Goal: Information Seeking & Learning: Learn about a topic

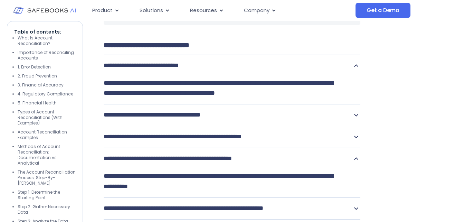
scroll to position [4084, 0]
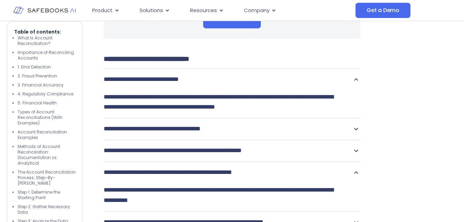
drag, startPoint x: 129, startPoint y: 159, endPoint x: 277, endPoint y: 178, distance: 149.6
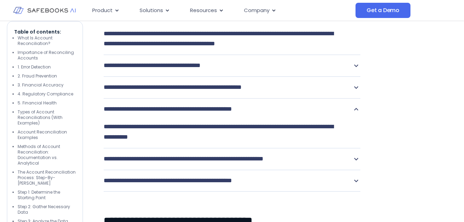
drag, startPoint x: 103, startPoint y: 161, endPoint x: 250, endPoint y: 225, distance: 160.3
drag, startPoint x: 174, startPoint y: 92, endPoint x: 230, endPoint y: 145, distance: 76.9
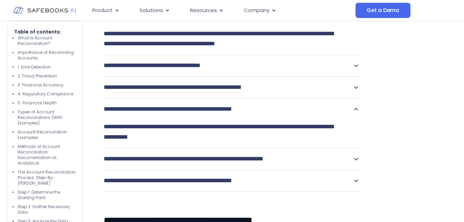
drag, startPoint x: 230, startPoint y: 145, endPoint x: 209, endPoint y: 107, distance: 43.0
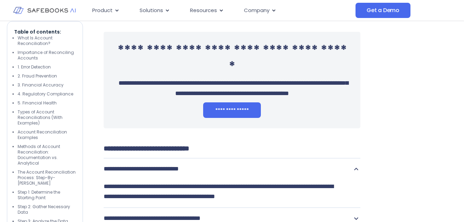
scroll to position [3996, 0]
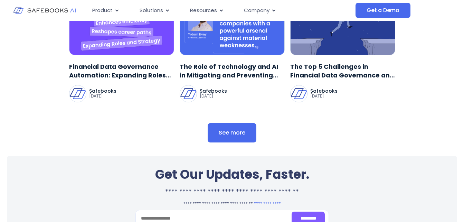
scroll to position [4617, 0]
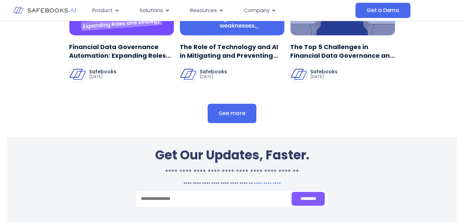
scroll to position [4672, 0]
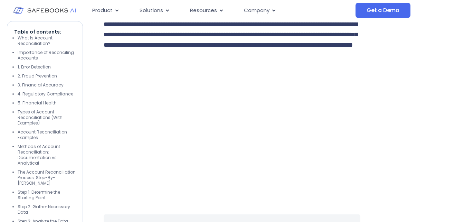
scroll to position [3788, 0]
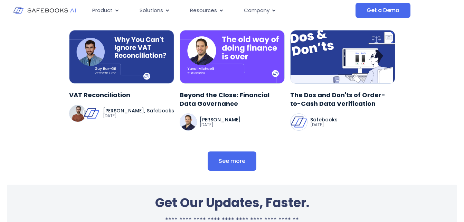
scroll to position [2144, 0]
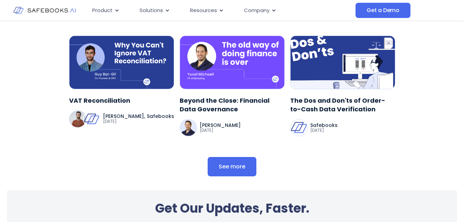
drag, startPoint x: 122, startPoint y: 64, endPoint x: 345, endPoint y: 68, distance: 222.7
copy span "**********"
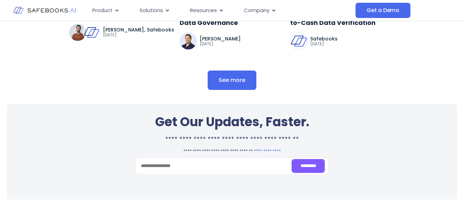
scroll to position [2304, 0]
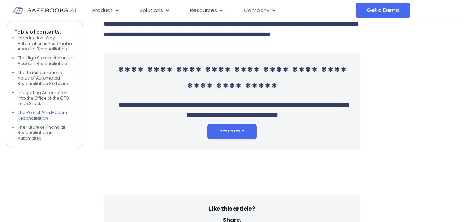
scroll to position [1867, 0]
